Goal: Information Seeking & Learning: Learn about a topic

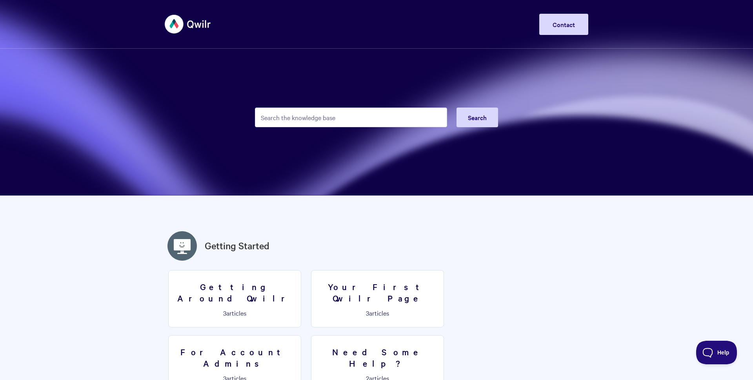
click at [271, 119] on input "Search the knowledge base" at bounding box center [351, 117] width 192 height 20
click at [274, 116] on input "Search the knowledge base" at bounding box center [351, 117] width 192 height 20
type input "j"
type input "g"
type input "k"
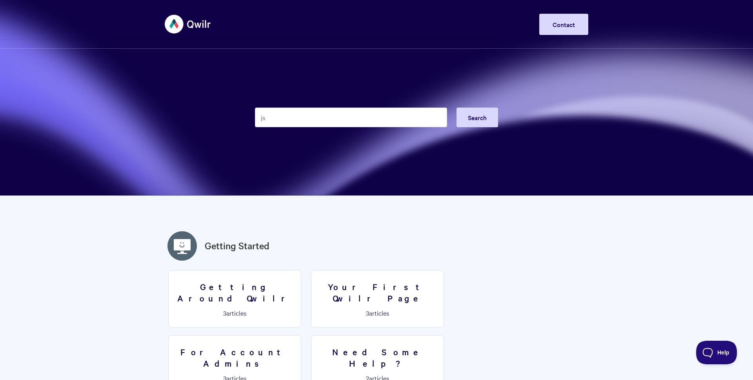
type input "j"
type input "s"
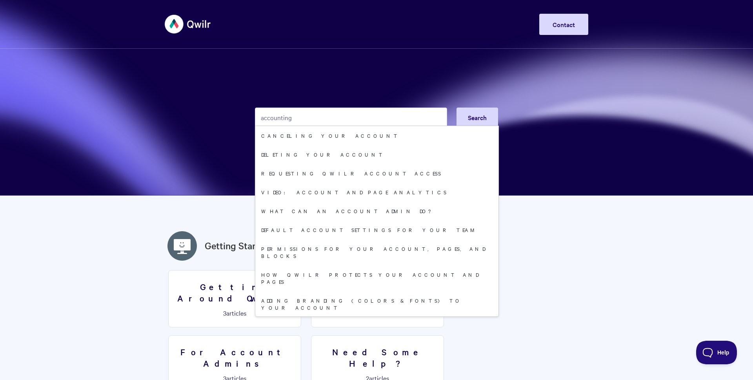
type input "accounting"
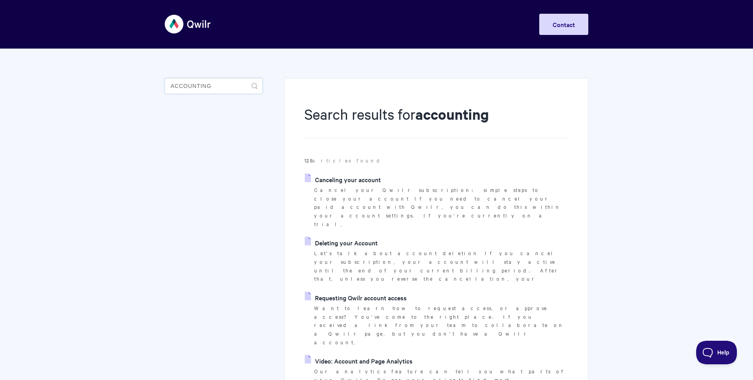
click at [198, 86] on input "accounting" at bounding box center [214, 86] width 98 height 16
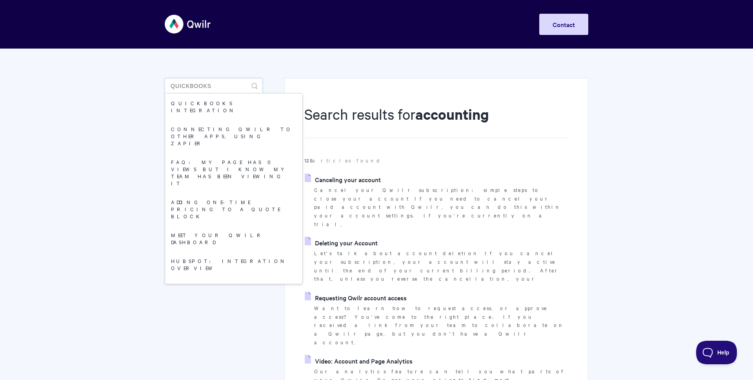
type input "quickbooks"
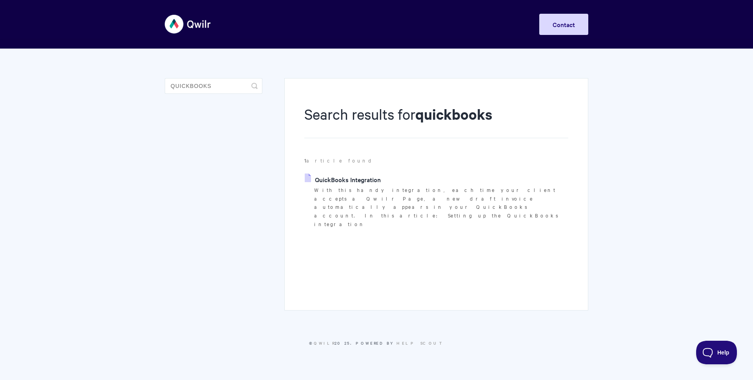
click at [376, 187] on p "With this handy integration, each time your client accepts a Qwilr Page, a new …" at bounding box center [441, 206] width 254 height 43
click at [375, 184] on link "QuickBooks Integration" at bounding box center [343, 179] width 76 height 12
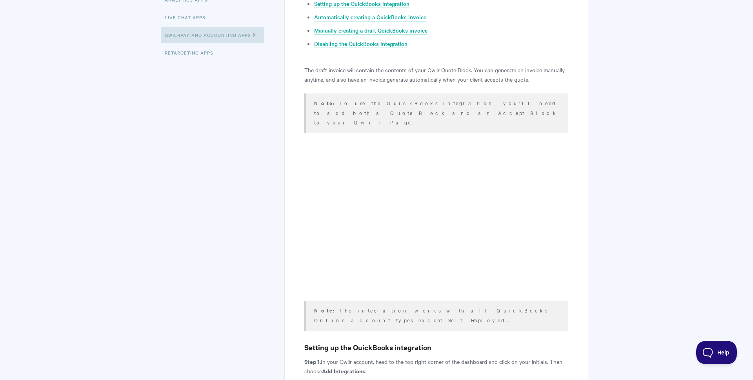
scroll to position [253, 0]
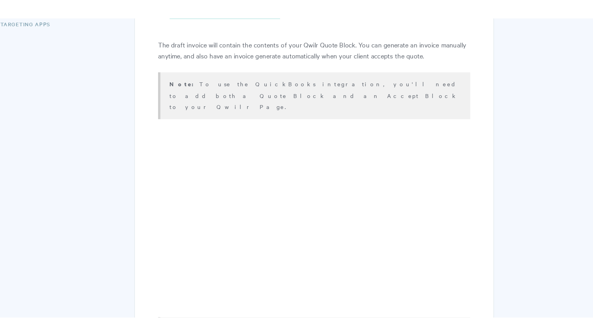
scroll to position [264, 0]
